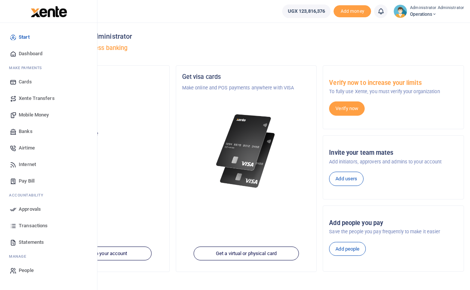
click at [31, 115] on span "Mobile Money" at bounding box center [34, 115] width 30 height 8
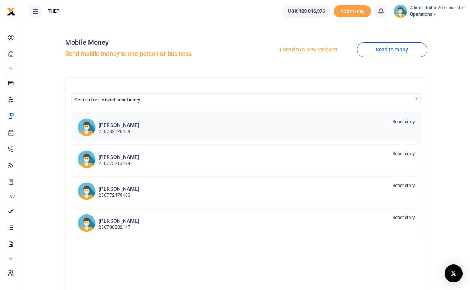
click at [120, 129] on p "256782126489" at bounding box center [119, 131] width 41 height 7
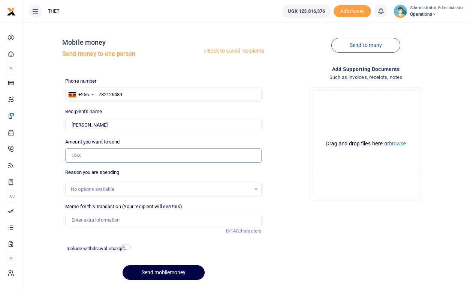
click at [83, 156] on input "Amount you want to send" at bounding box center [163, 155] width 197 height 14
type input "1,400,000"
click at [271, 168] on div "Drop your files here Drag and drop files here or browse Powered by Uppy" at bounding box center [366, 143] width 197 height 125
click at [97, 219] on input "Memo for this transaction (Your recipient will see this)" at bounding box center [163, 220] width 197 height 14
click at [97, 232] on div "Memo for this transaction (Your recipient will see this) Reason is required. 0/…" at bounding box center [163, 219] width 203 height 32
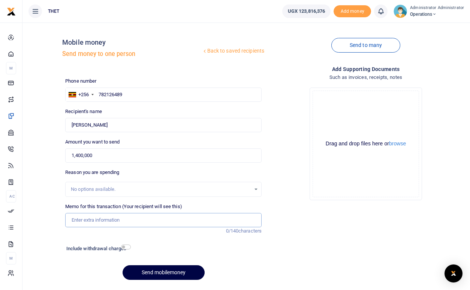
click at [81, 222] on input "Memo for this transaction (Your recipient will see this)" at bounding box center [163, 220] width 197 height 14
type input "H"
click at [297, 191] on div "Drop your files here Drag and drop files here or browse Powered by Uppy" at bounding box center [366, 143] width 197 height 125
click at [78, 155] on input "1,400,000" at bounding box center [163, 155] width 197 height 14
click at [92, 156] on input "10,000" at bounding box center [163, 155] width 197 height 14
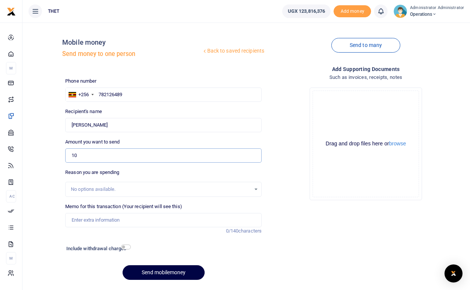
type input "1"
type input "0"
type input "700,000"
click at [173, 167] on div "Phone number +256 Uganda +256 782126489 Phone is required. Recipient's name Vin…" at bounding box center [163, 181] width 203 height 208
click at [89, 216] on input "Memo for this transaction (Your recipient will see this)" at bounding box center [163, 220] width 197 height 14
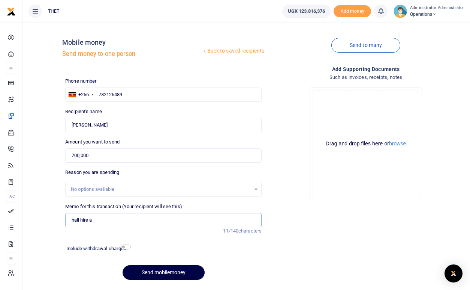
type input "hall hire a"
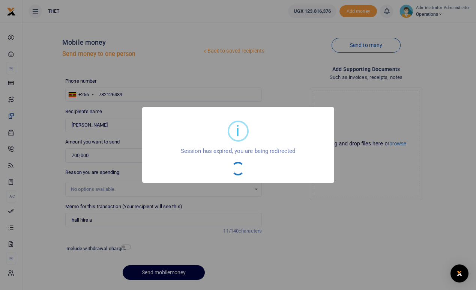
click at [288, 228] on div "i × Session has expired, you are being redirected OK No Cancel" at bounding box center [238, 145] width 476 height 290
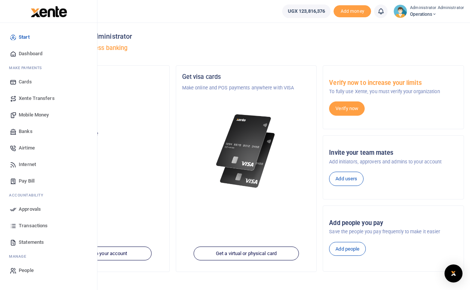
click at [40, 114] on span "Mobile Money" at bounding box center [34, 115] width 30 height 8
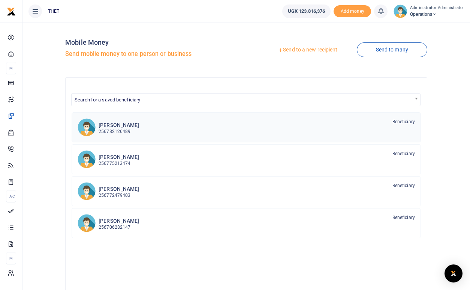
click at [110, 130] on p "256782126489" at bounding box center [119, 131] width 41 height 7
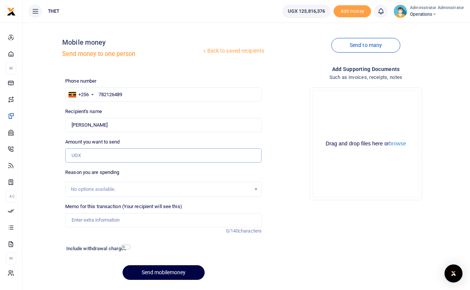
click at [92, 156] on input "Amount you want to send" at bounding box center [163, 155] width 197 height 14
type input "700,000"
click at [272, 263] on div "Add supporting Documents Such as invoices, receipts, notes Drop your files here…" at bounding box center [366, 175] width 203 height 221
click at [94, 217] on input "Memo for this transaction (Your recipient will see this)" at bounding box center [163, 220] width 197 height 14
type input "h"
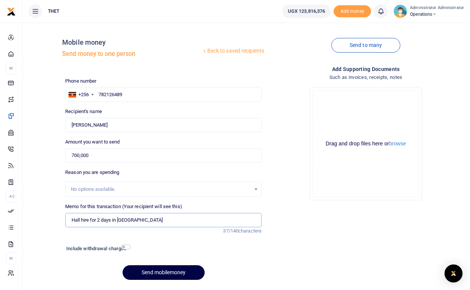
type input "Hall hire for 2 days in Kazo district"
click at [185, 248] on div at bounding box center [189, 249] width 117 height 12
click at [130, 247] on input "checkbox" at bounding box center [126, 246] width 10 height 5
checkbox input "true"
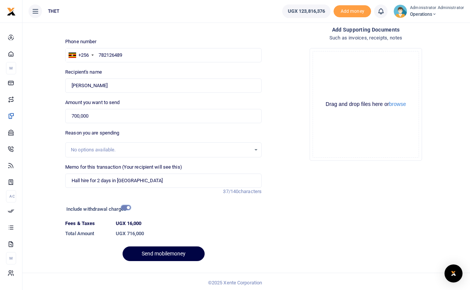
scroll to position [42, 0]
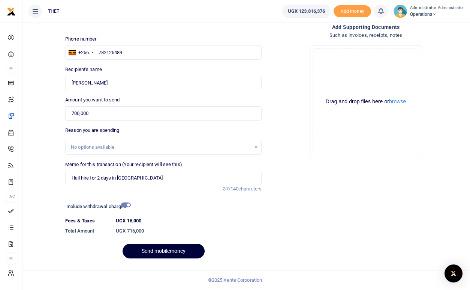
click at [171, 251] on button "Send mobilemoney" at bounding box center [164, 250] width 82 height 15
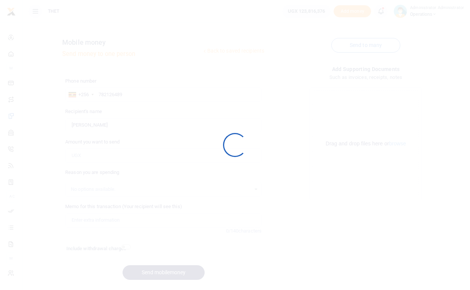
scroll to position [21, 0]
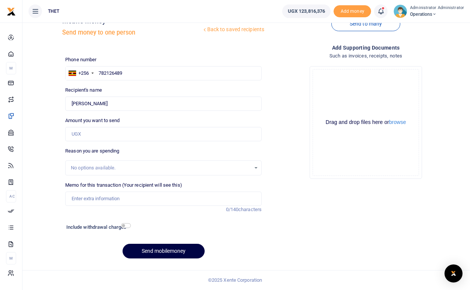
click at [341, 236] on div "Add supporting Documents Such as invoices, receipts, notes Drop your files here…" at bounding box center [366, 154] width 203 height 221
click at [383, 14] on icon at bounding box center [381, 11] width 8 height 8
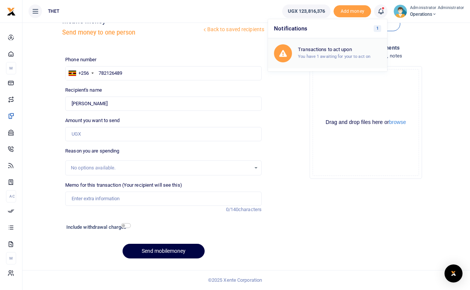
click at [317, 56] on small "You have 1 awaiting for your to act on" at bounding box center [334, 56] width 72 height 5
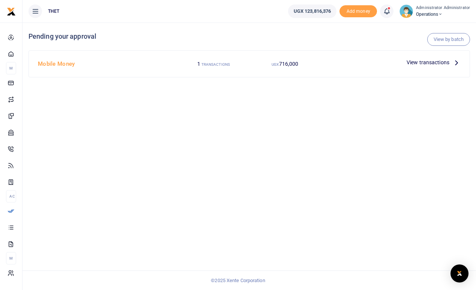
click at [455, 62] on icon at bounding box center [456, 62] width 8 height 8
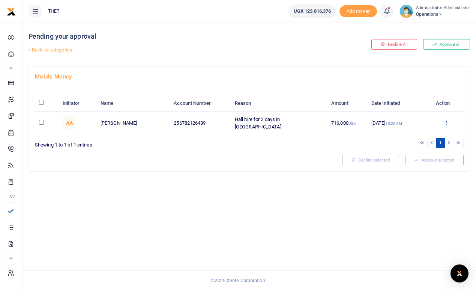
click at [447, 121] on icon at bounding box center [446, 122] width 5 height 5
click at [408, 153] on link "Decline" at bounding box center [418, 151] width 59 height 11
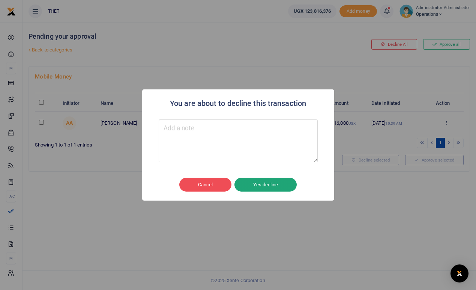
click at [261, 186] on button "Yes decline" at bounding box center [265, 184] width 62 height 14
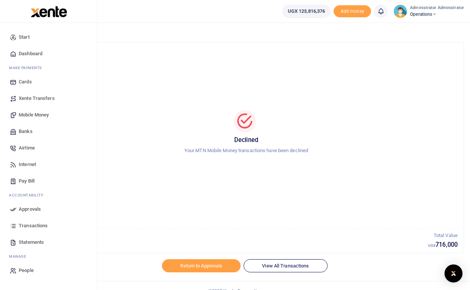
click at [38, 115] on span "Mobile Money" at bounding box center [34, 115] width 30 height 8
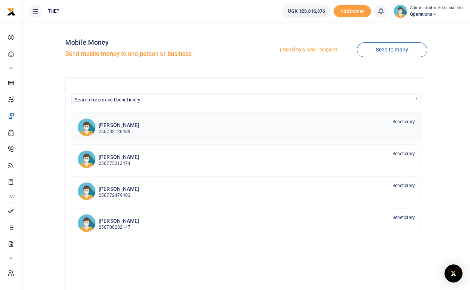
click at [114, 129] on p "256782126489" at bounding box center [119, 131] width 41 height 7
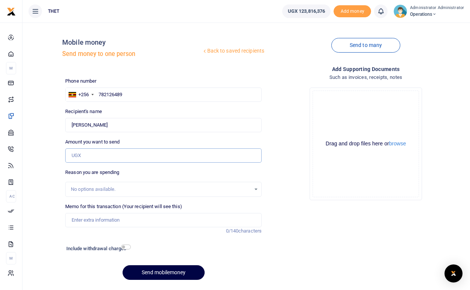
click at [73, 154] on input "Amount you want to send" at bounding box center [163, 155] width 197 height 14
type input "700,000"
click at [109, 220] on input "Memo for this transaction (Your recipient will see this)" at bounding box center [163, 220] width 197 height 14
type input "Hall and projector hire for 2 days in [GEOGRAPHIC_DATA]"
click at [162, 249] on div at bounding box center [189, 249] width 117 height 12
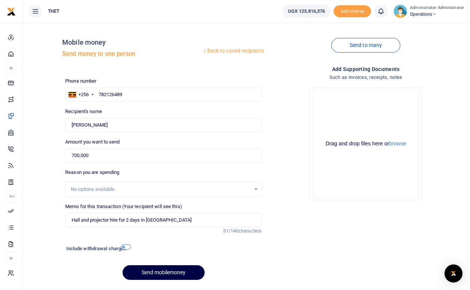
click at [128, 248] on input "checkbox" at bounding box center [126, 246] width 10 height 5
checkbox input "true"
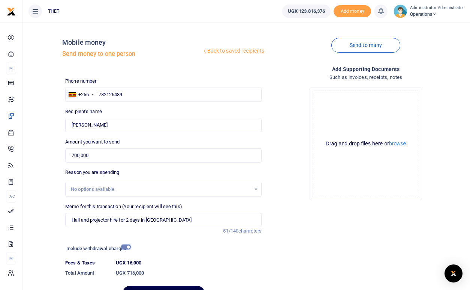
scroll to position [42, 0]
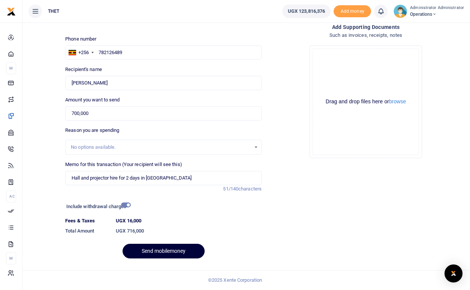
click at [173, 252] on button "Send mobilemoney" at bounding box center [164, 250] width 82 height 15
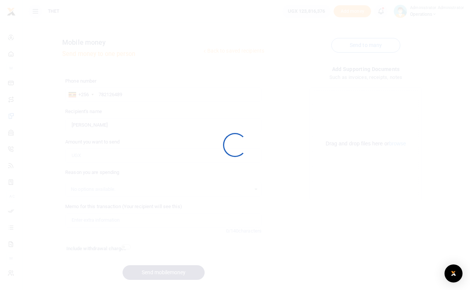
scroll to position [21, 0]
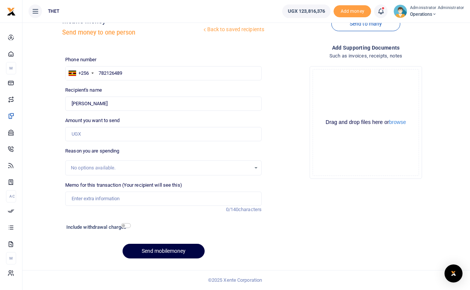
click at [383, 11] on icon at bounding box center [381, 11] width 8 height 8
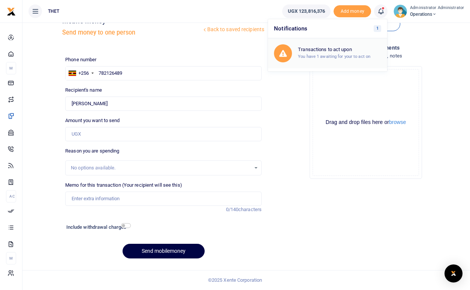
click at [349, 50] on h6 "Transactions to act upon" at bounding box center [339, 50] width 83 height 6
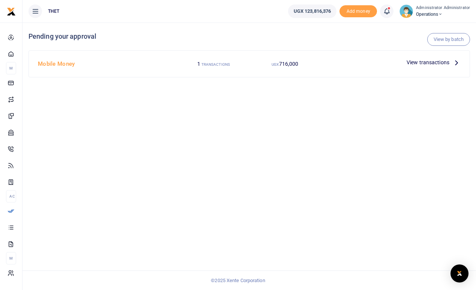
click at [456, 63] on icon at bounding box center [456, 62] width 8 height 8
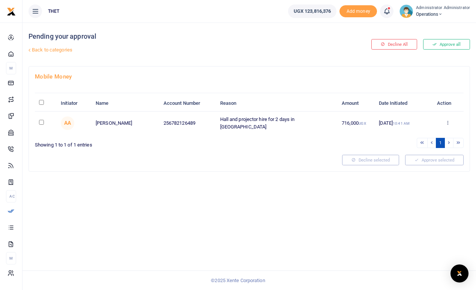
click at [41, 120] on input "checkbox" at bounding box center [41, 122] width 5 height 5
checkbox input "true"
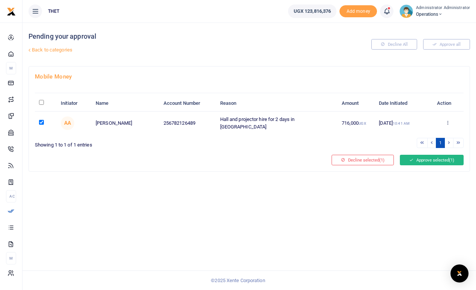
click at [438, 158] on button "Approve selected (1)" at bounding box center [432, 160] width 64 height 11
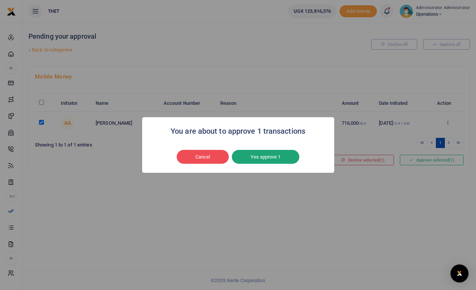
click at [279, 158] on button "Yes approve 1" at bounding box center [266, 157] width 68 height 14
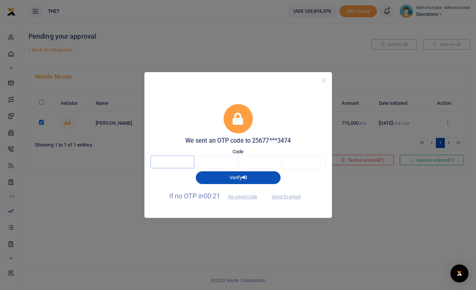
click at [182, 161] on input "text" at bounding box center [172, 161] width 44 height 13
type input "5"
type input "7"
type input "9"
type input "6"
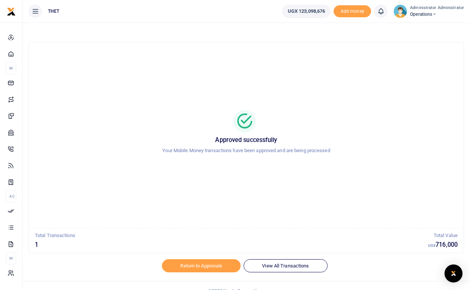
click at [404, 16] on img at bounding box center [401, 12] width 14 height 14
click at [428, 58] on link "Logout" at bounding box center [432, 55] width 59 height 11
